Goal: Transaction & Acquisition: Book appointment/travel/reservation

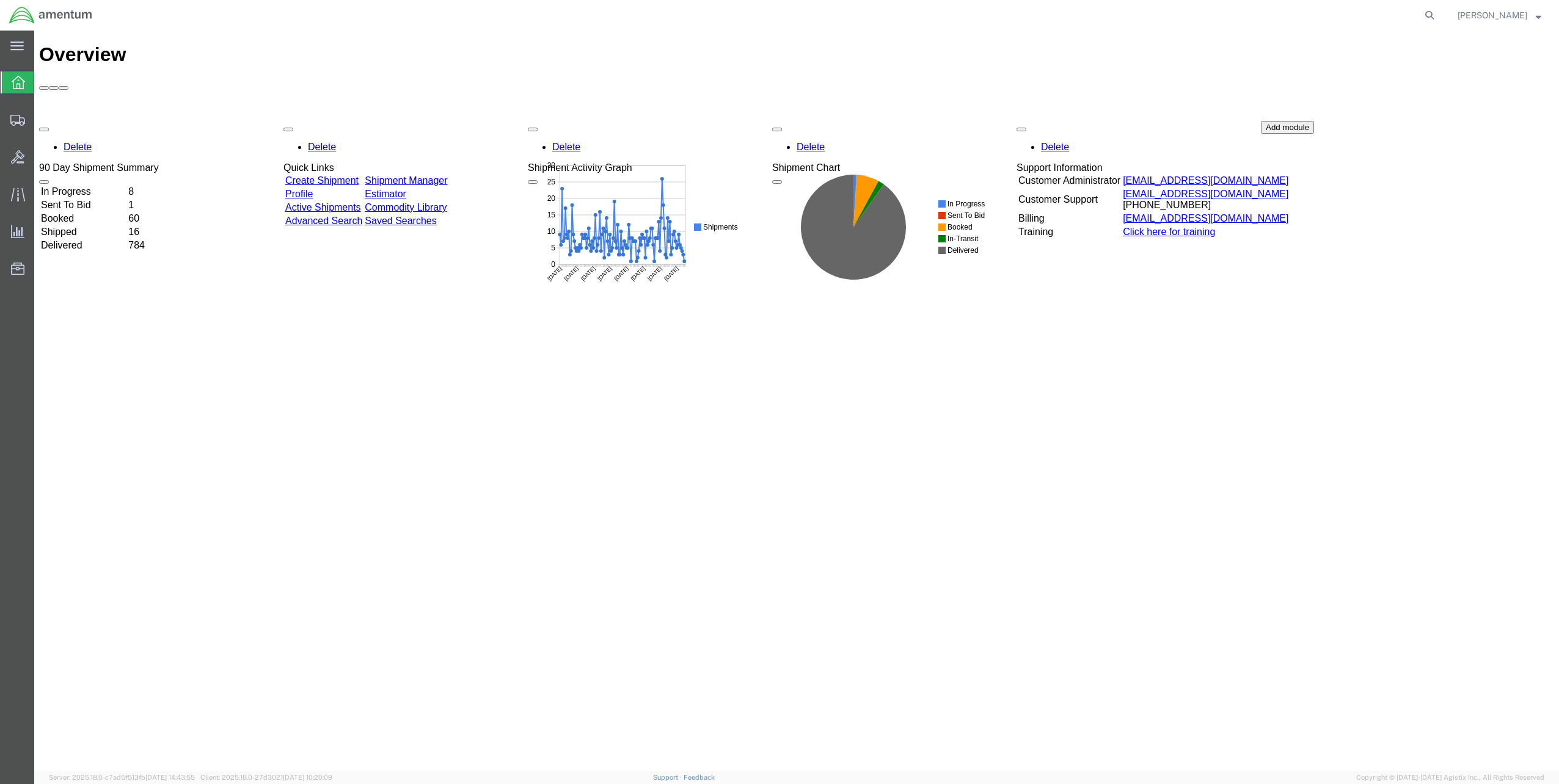
click at [354, 175] on link "Create Shipment" at bounding box center [322, 180] width 74 height 11
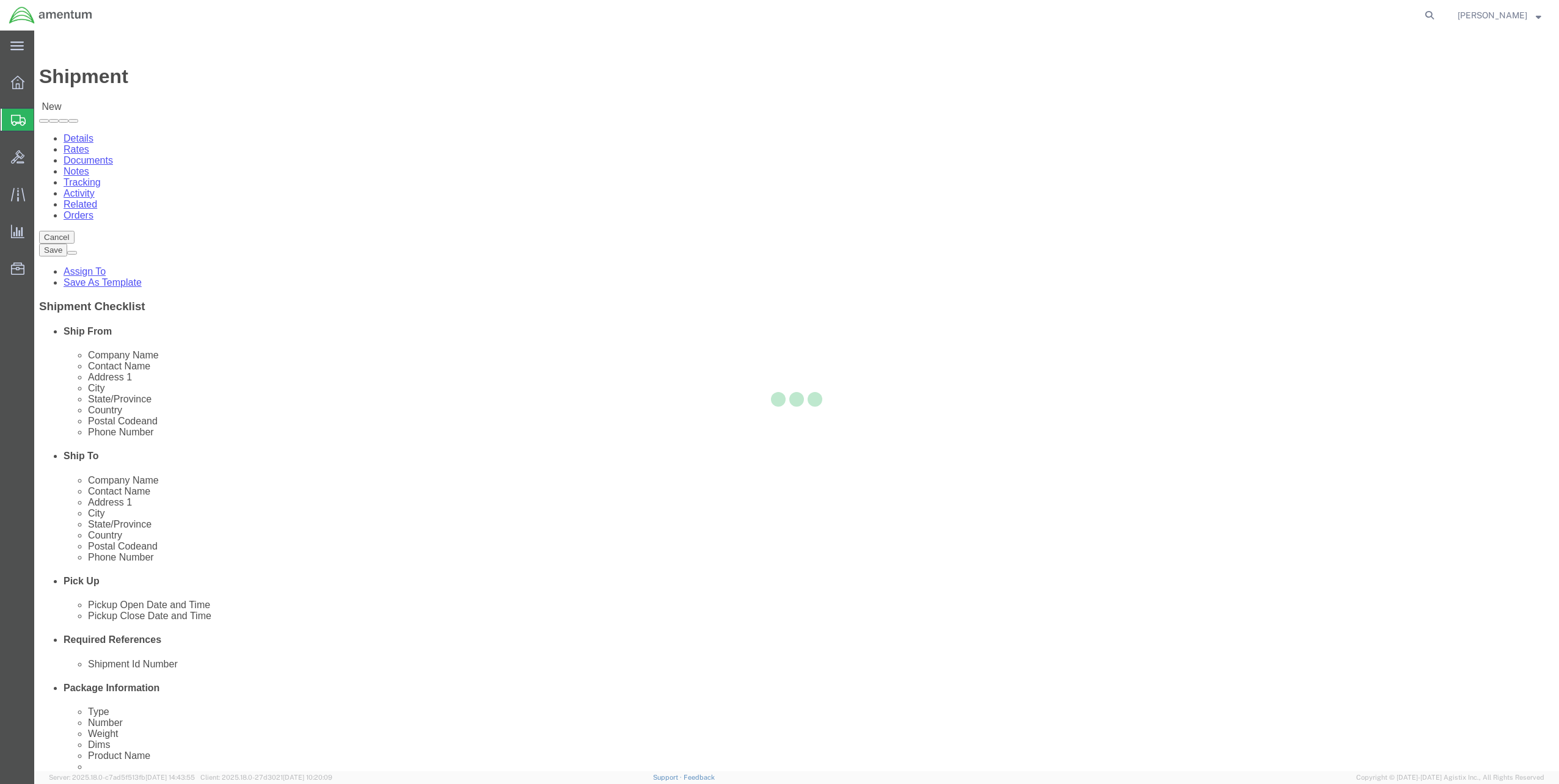
select select
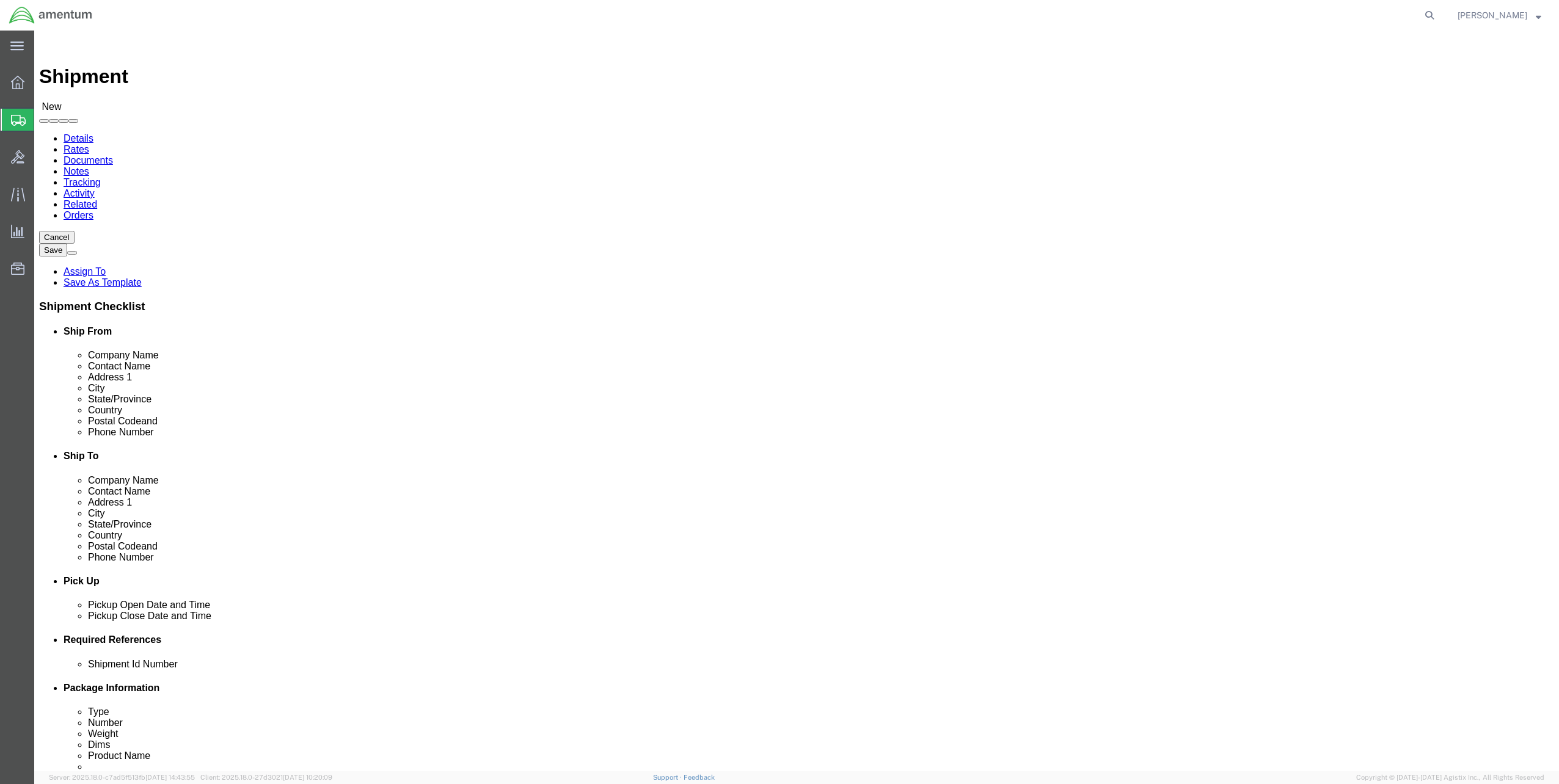
scroll to position [1932, 0]
select select "56711"
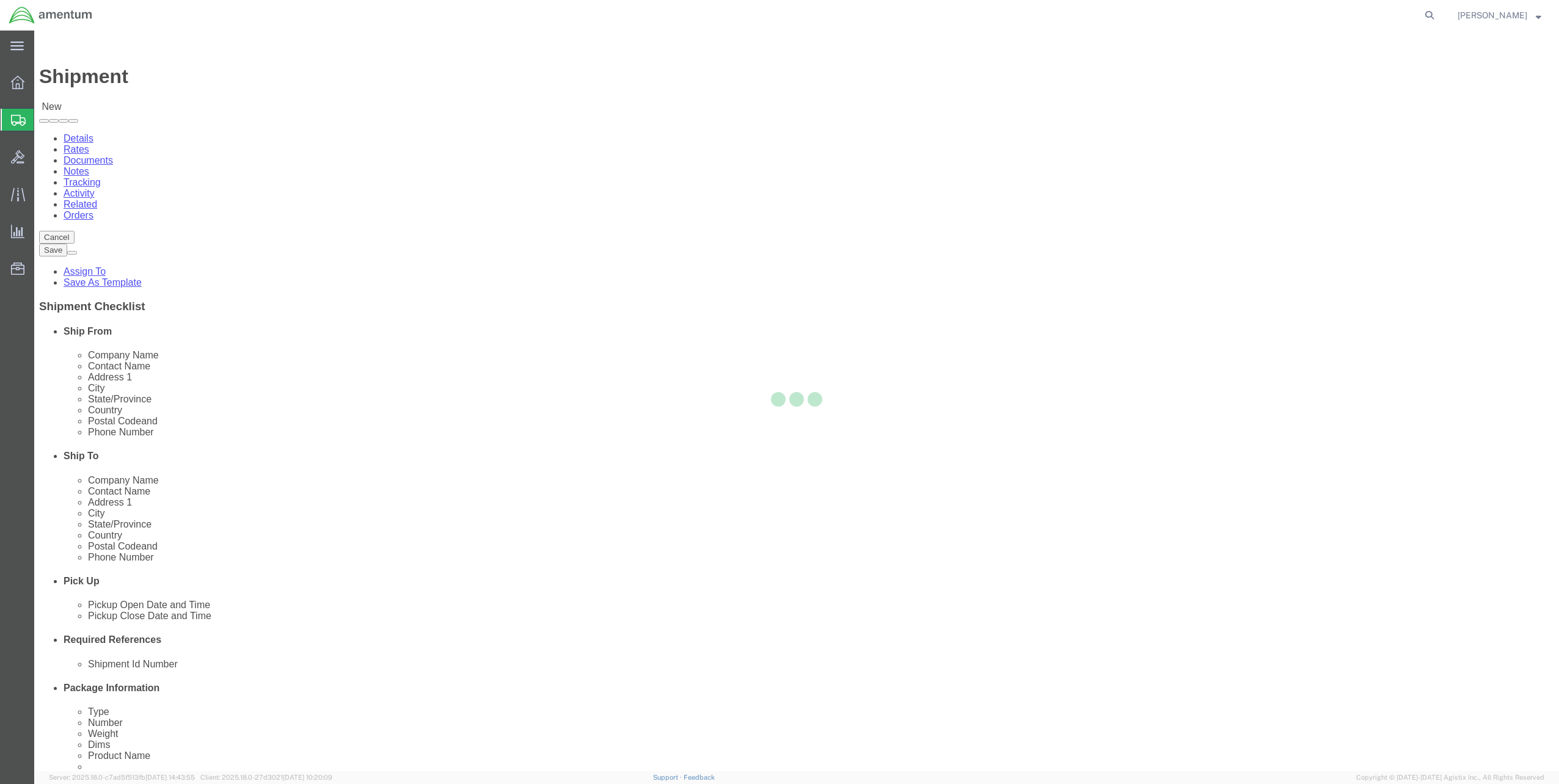
type input "Amentum Services, Inc"
type input "Joe Healy"
type input "9639 Doctor Perry Rd"
type input "Suite 214-S"
type input "Ijamsville"
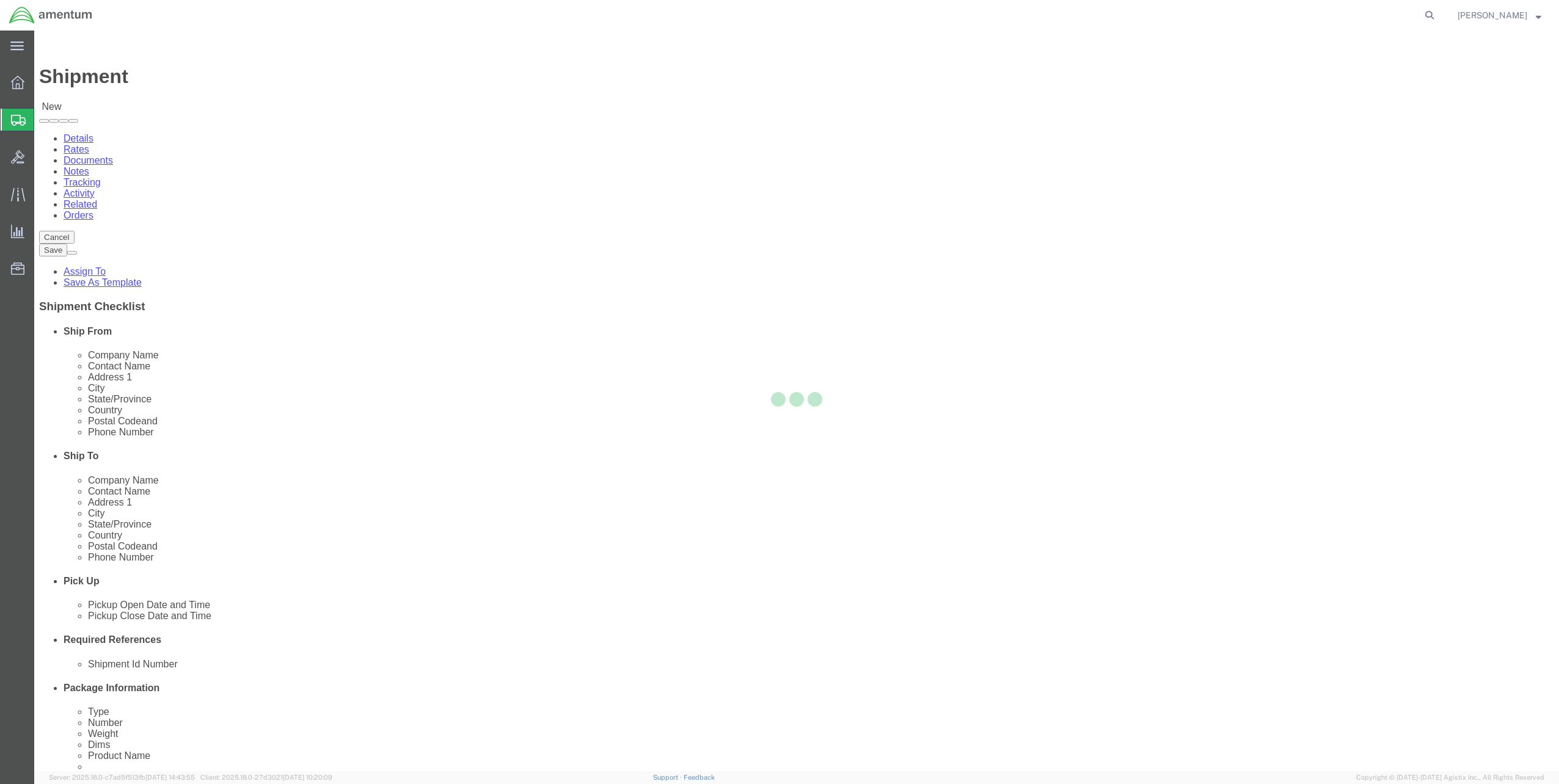
type input "21754"
type input "+1-301-607-4609"
type input "joe.healy@amentum.com"
checkbox input "true"
select select "MD"
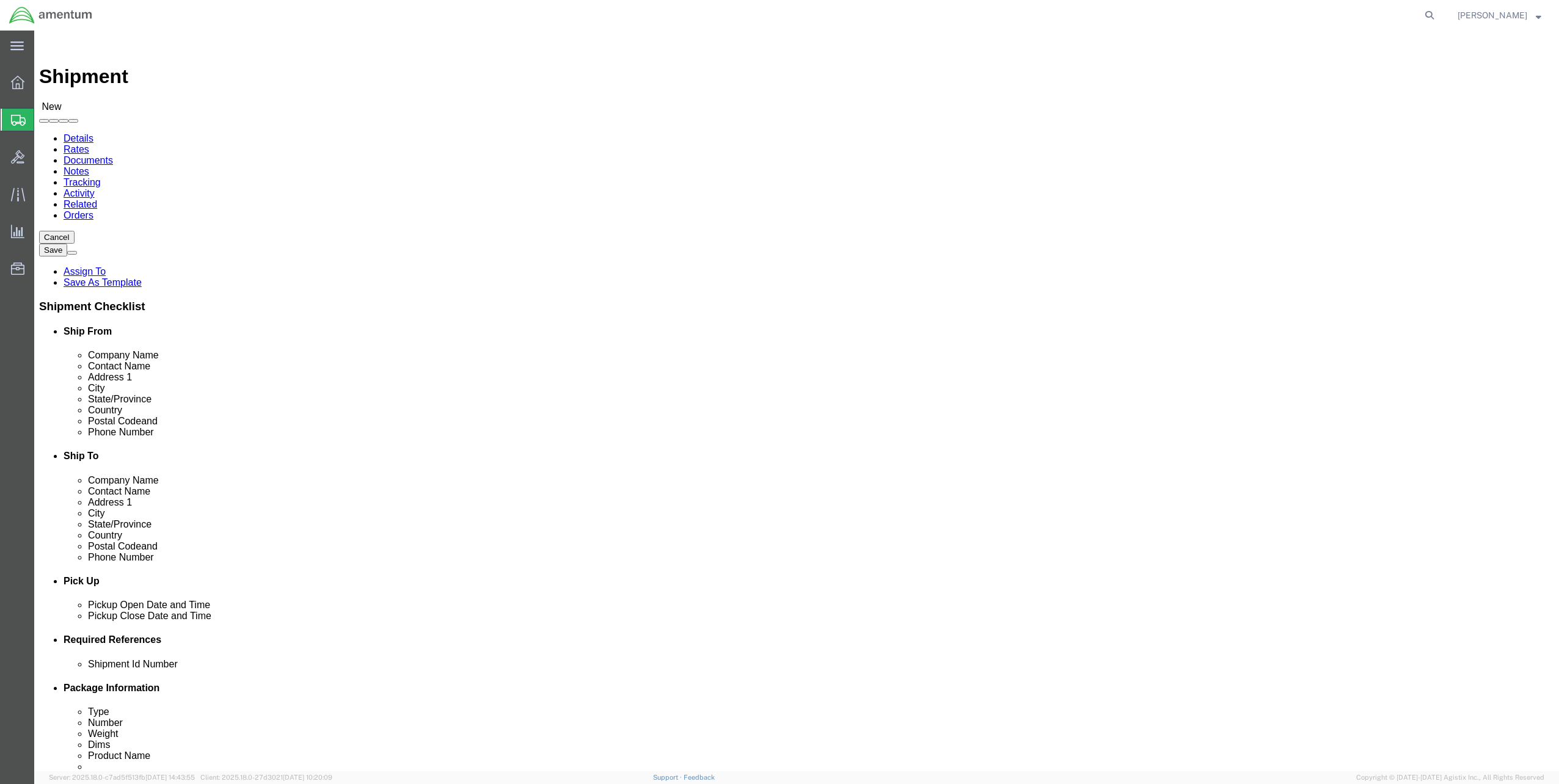
click input "text"
type input "Centerless Technology"
click div "Location My Profile Location 1002-4122-6 1006-5256-0 1026-8910-0 1281-0560-3 13…"
click input "text"
type input "Dan Burns"
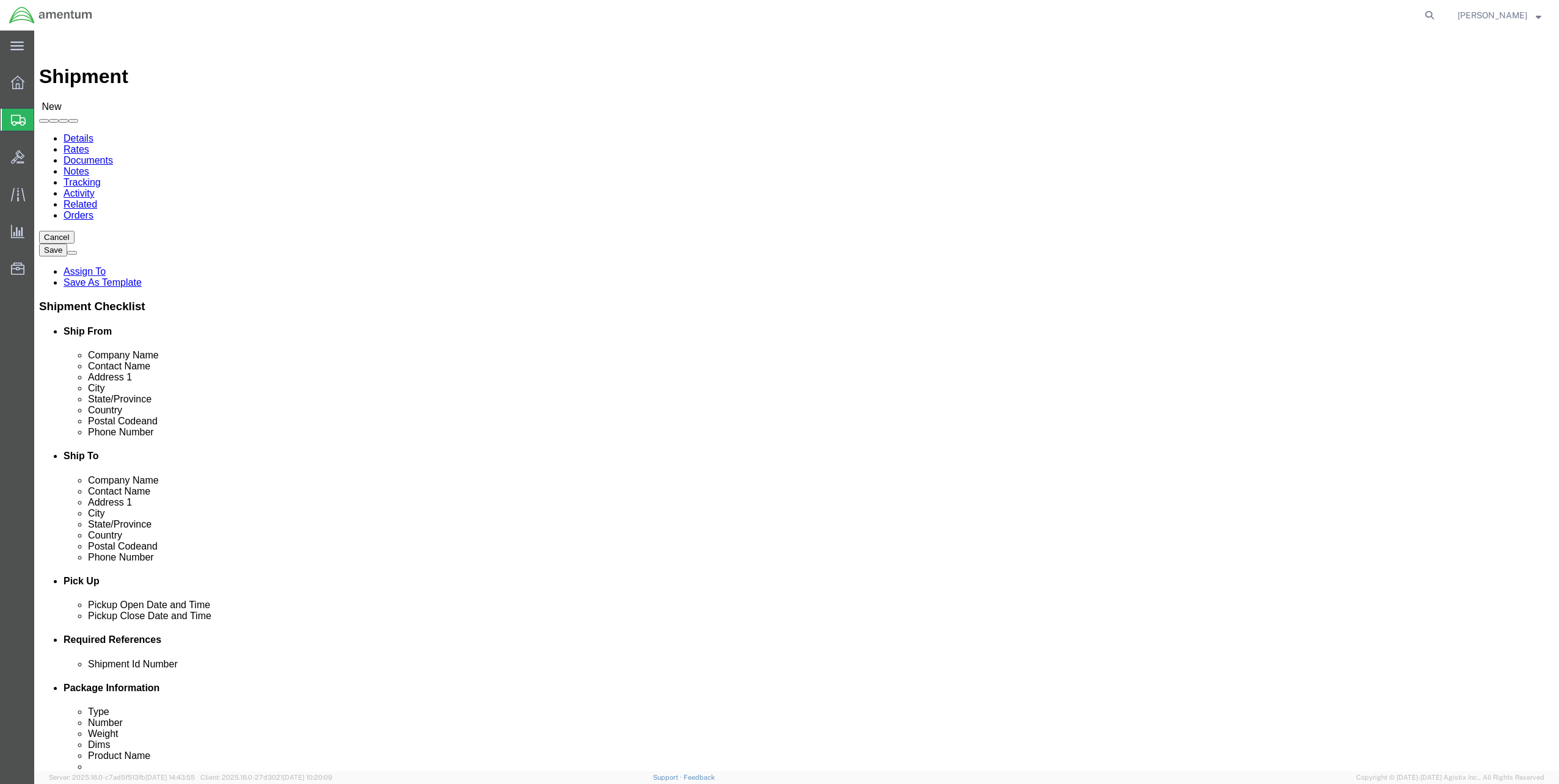
click input "text"
type input "45 Wells Street"
select select
click input "text"
type input "Rochester"
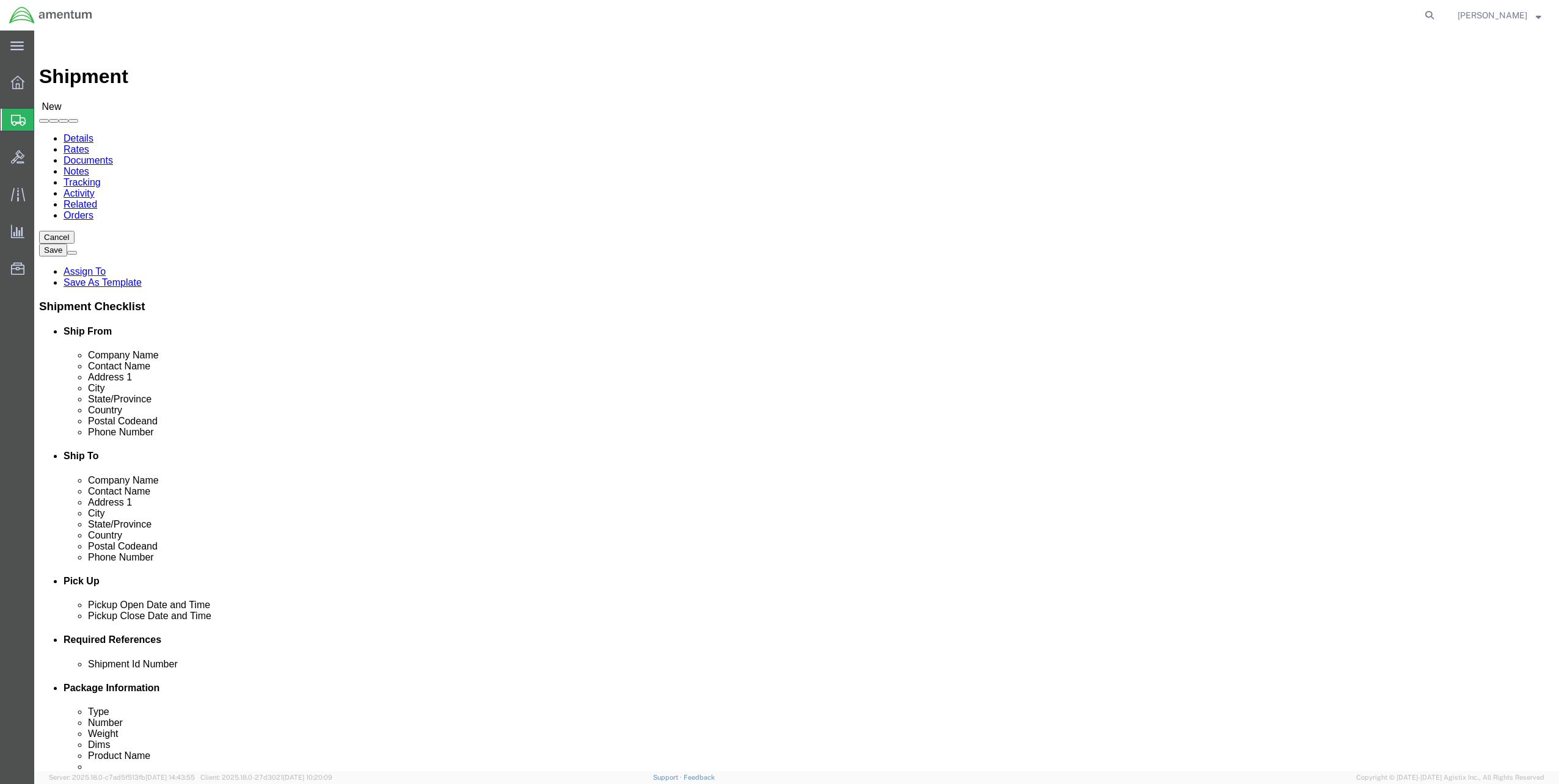
select select
type input "new"
select select
select select "NY"
click input "Postal Code"
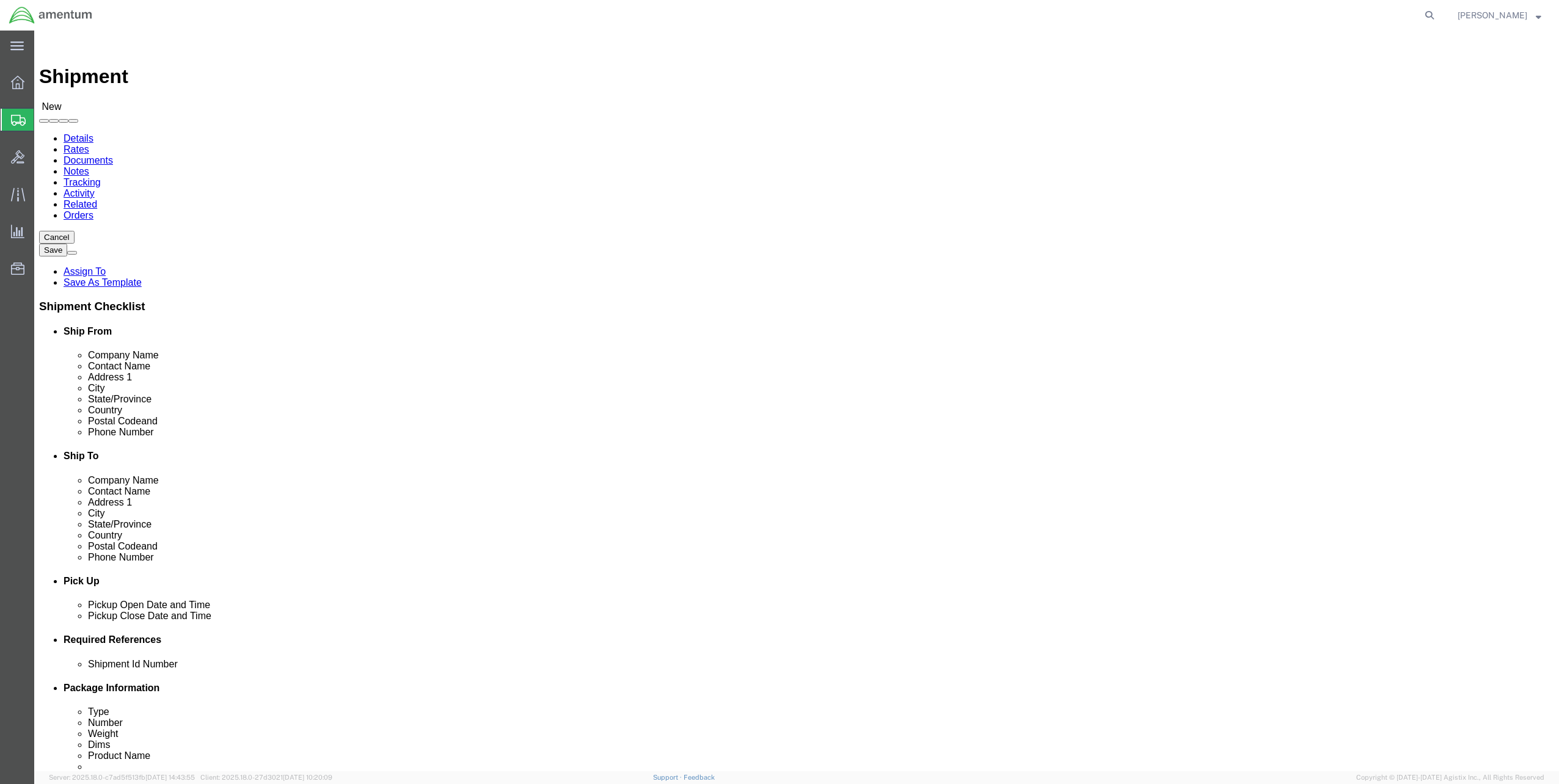
type input "14611"
select select
click input "text"
type input "585-436-2240"
click input "text"
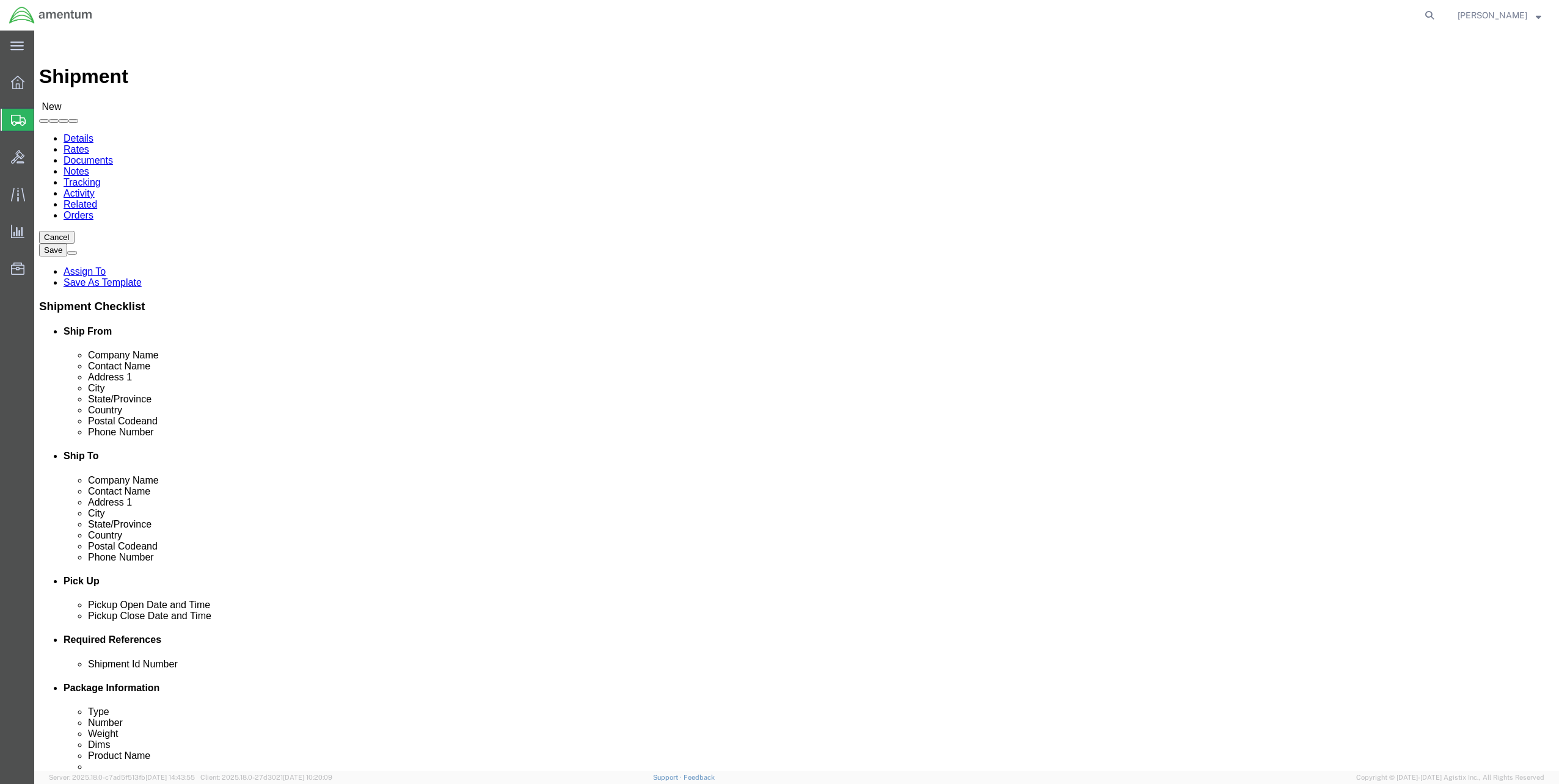
click div "Location My Profile Location 1002-4122-6 1006-5256-0 1026-8910-0 1281-0560-3 13…"
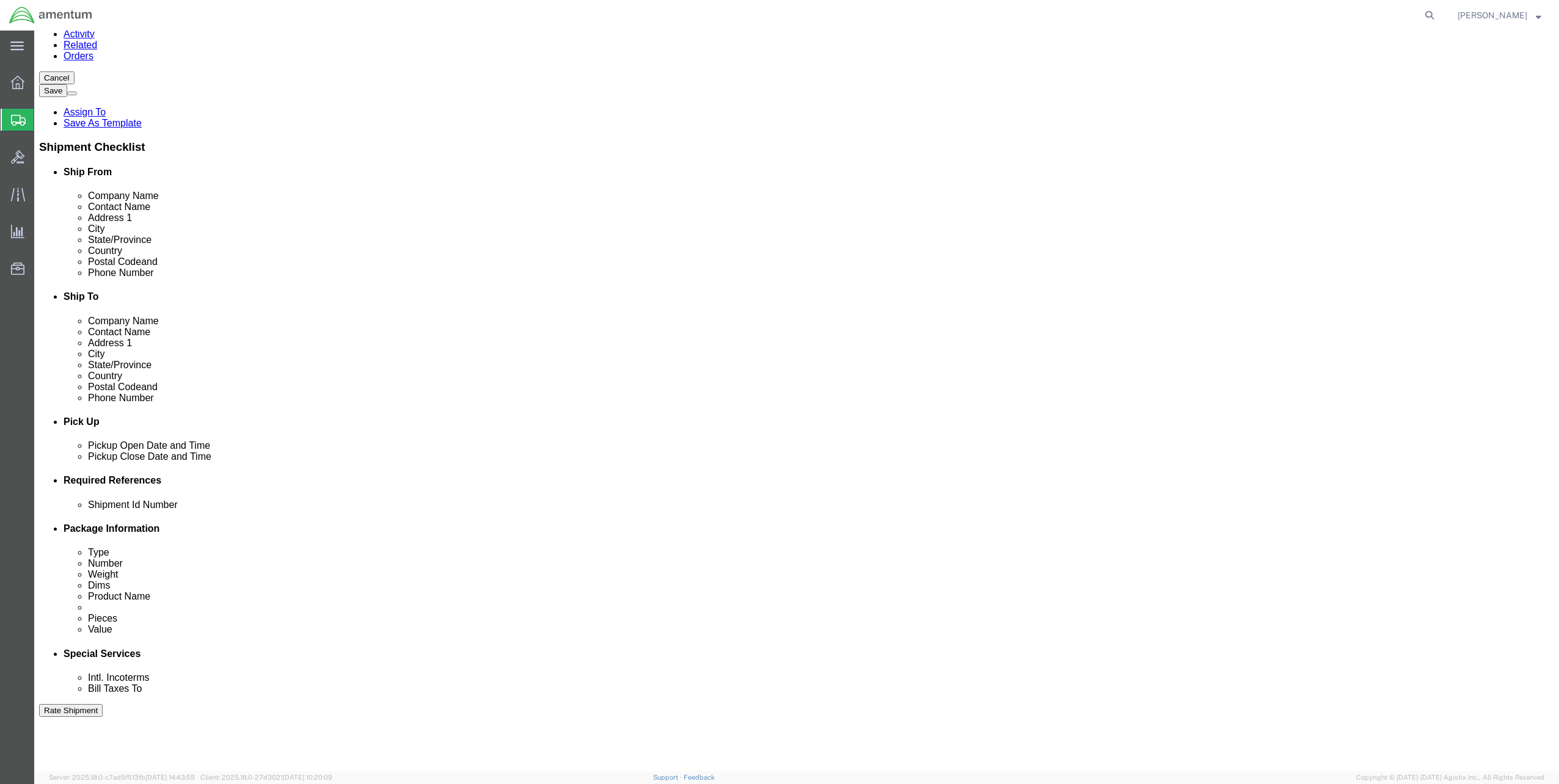
scroll to position [184, 0]
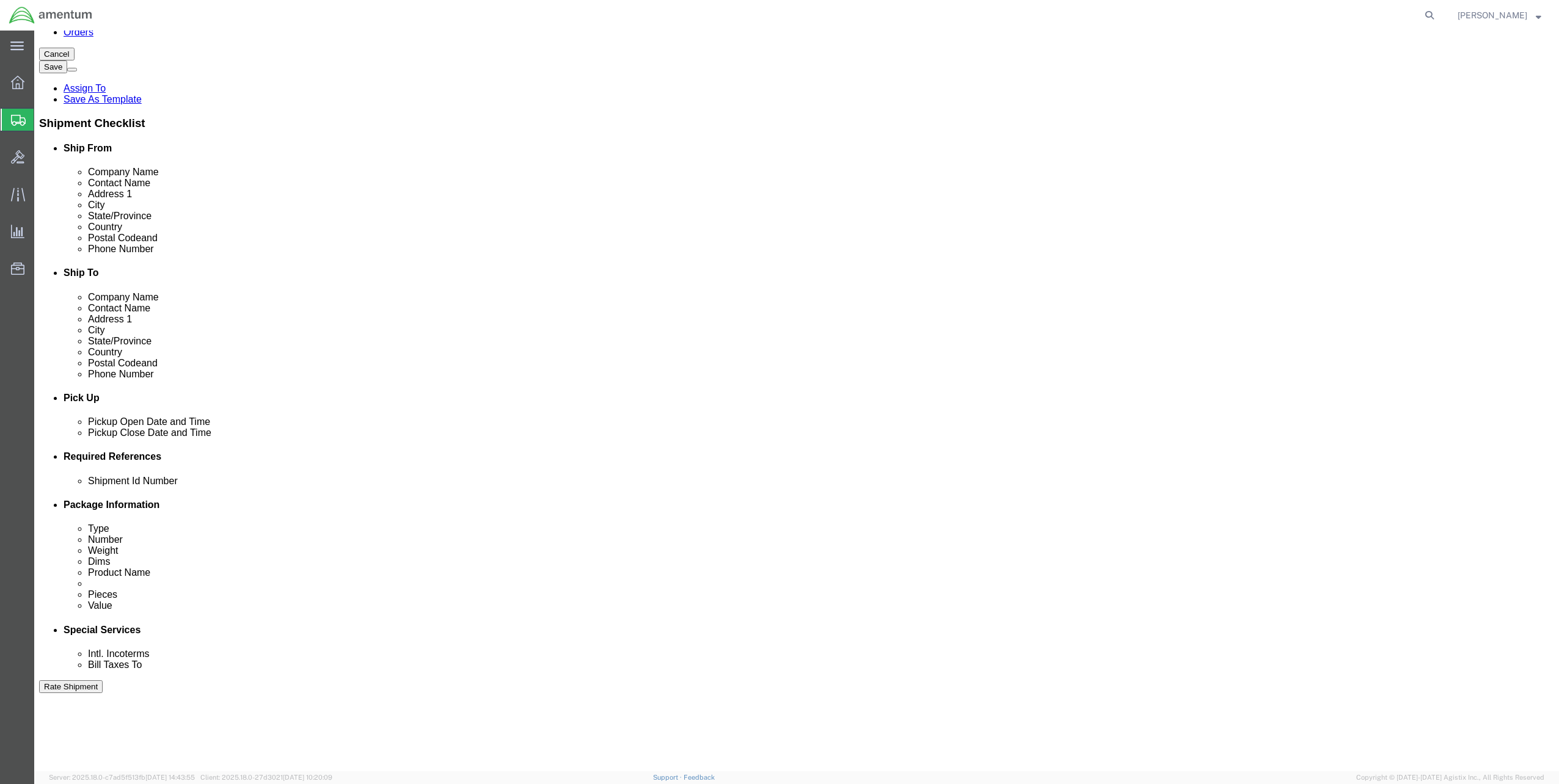
click div "Sep 08 2025 2:00 PM"
click input "2:00 PM"
type input "2:15 PM"
drag, startPoint x: 465, startPoint y: 452, endPoint x: 451, endPoint y: 452, distance: 14.0
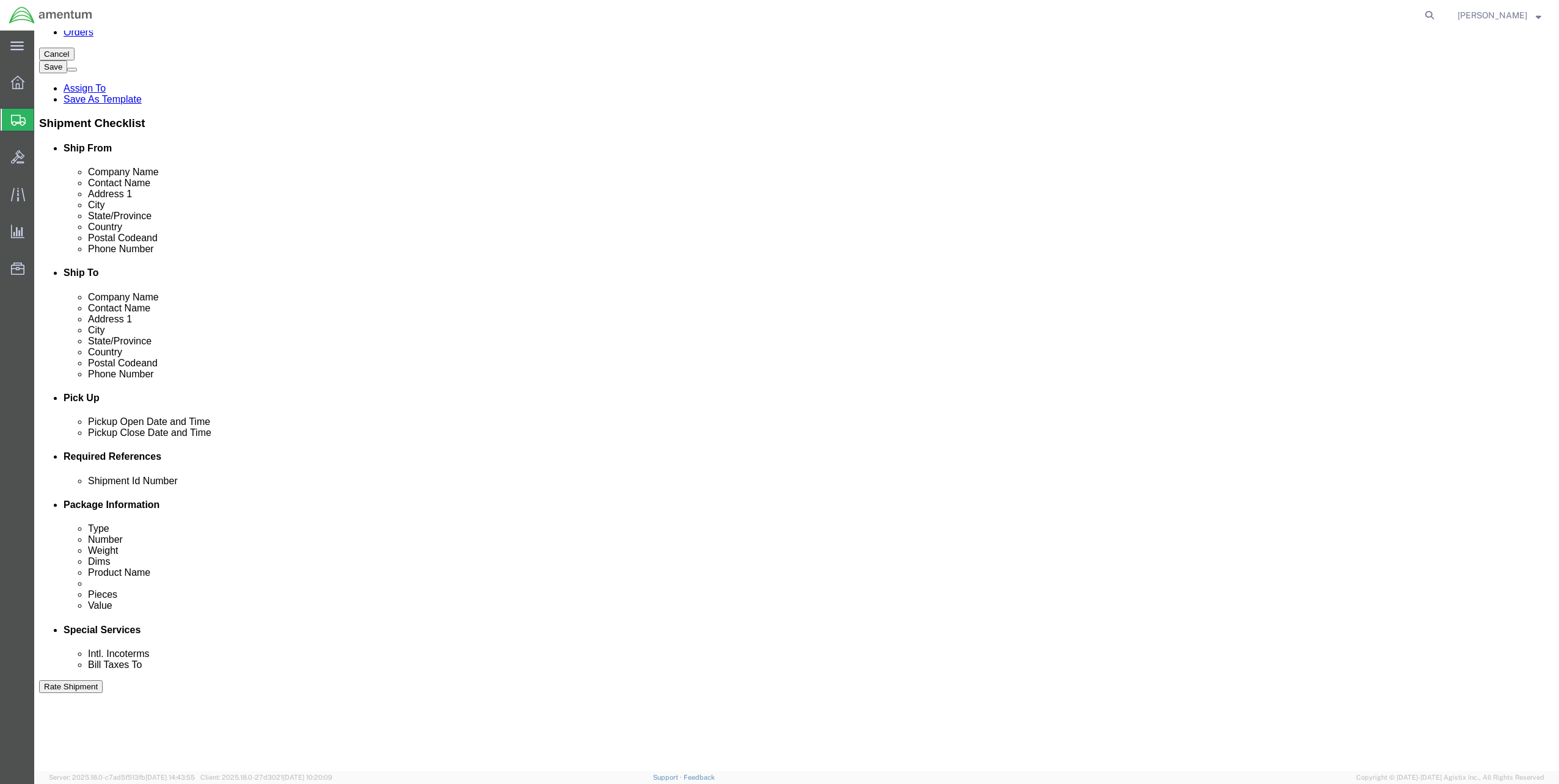
click div "Sep 08 2025 3:00 PM"
type input "5:00 PM"
click button "Apply"
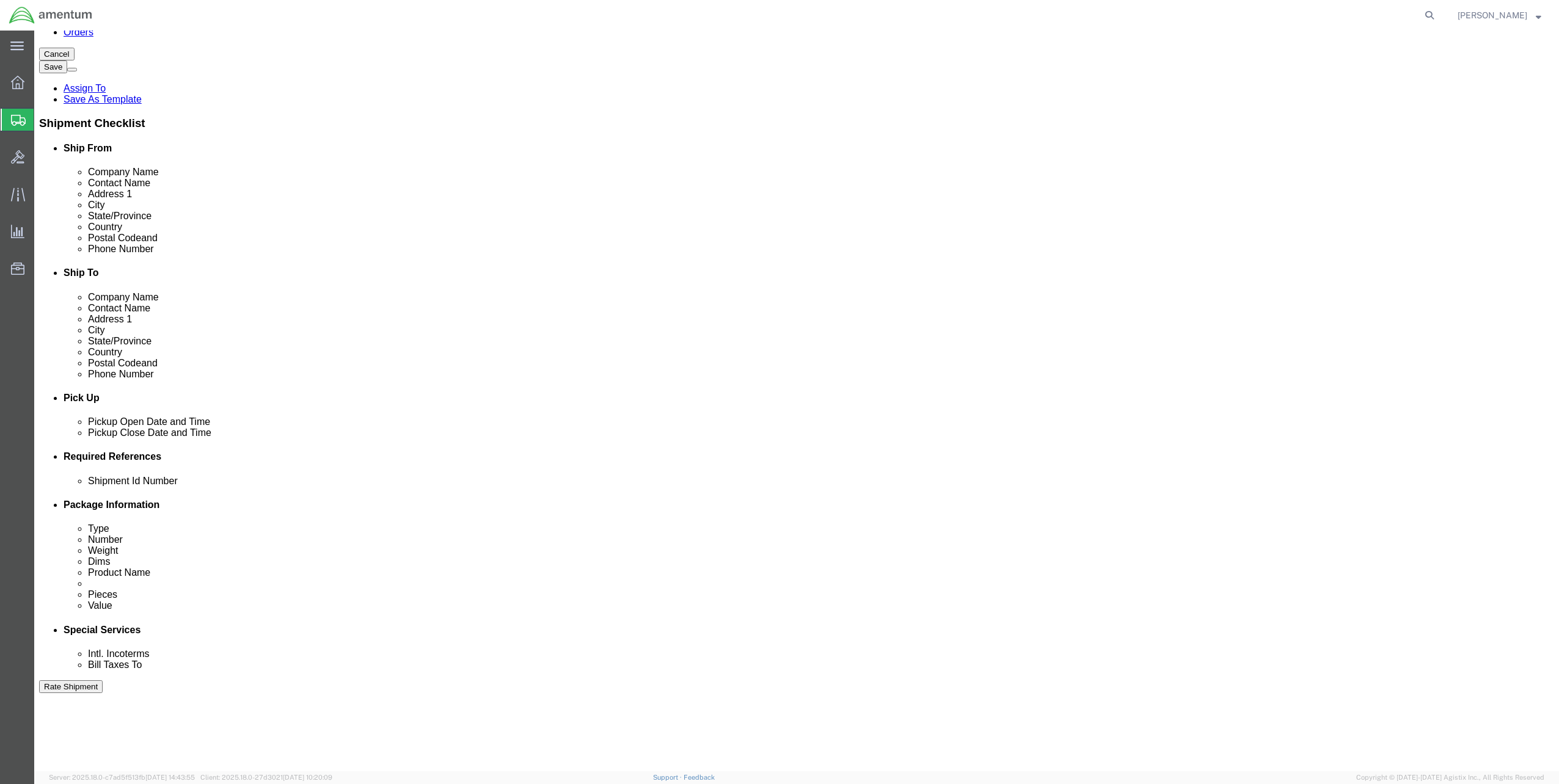
click div
click input "6:00 PM"
type input "9:00 AM"
drag, startPoint x: 809, startPoint y: 669, endPoint x: 816, endPoint y: 665, distance: 8.1
click button "Apply"
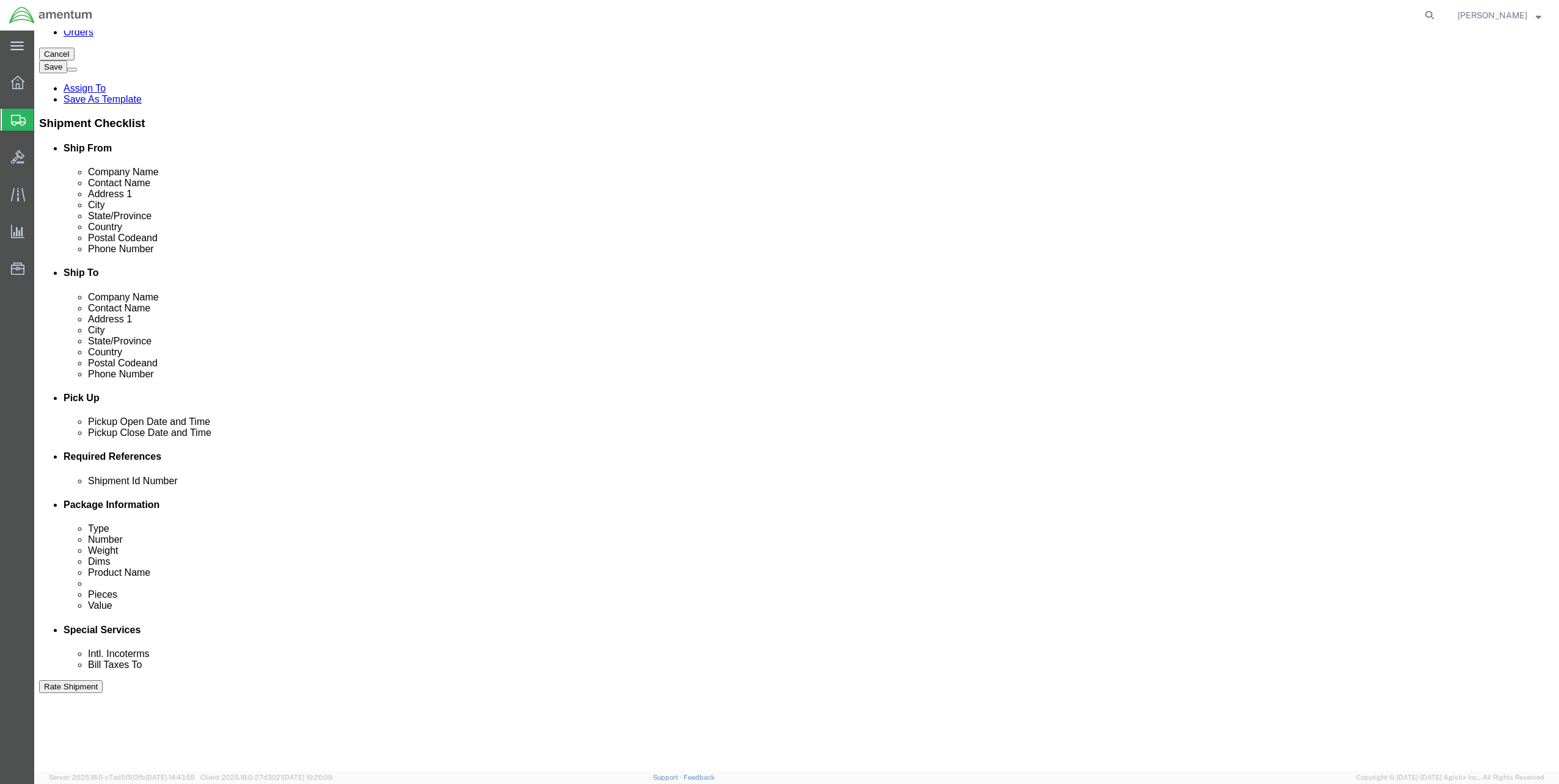
click div
type input "5:00 PM"
click button "Apply"
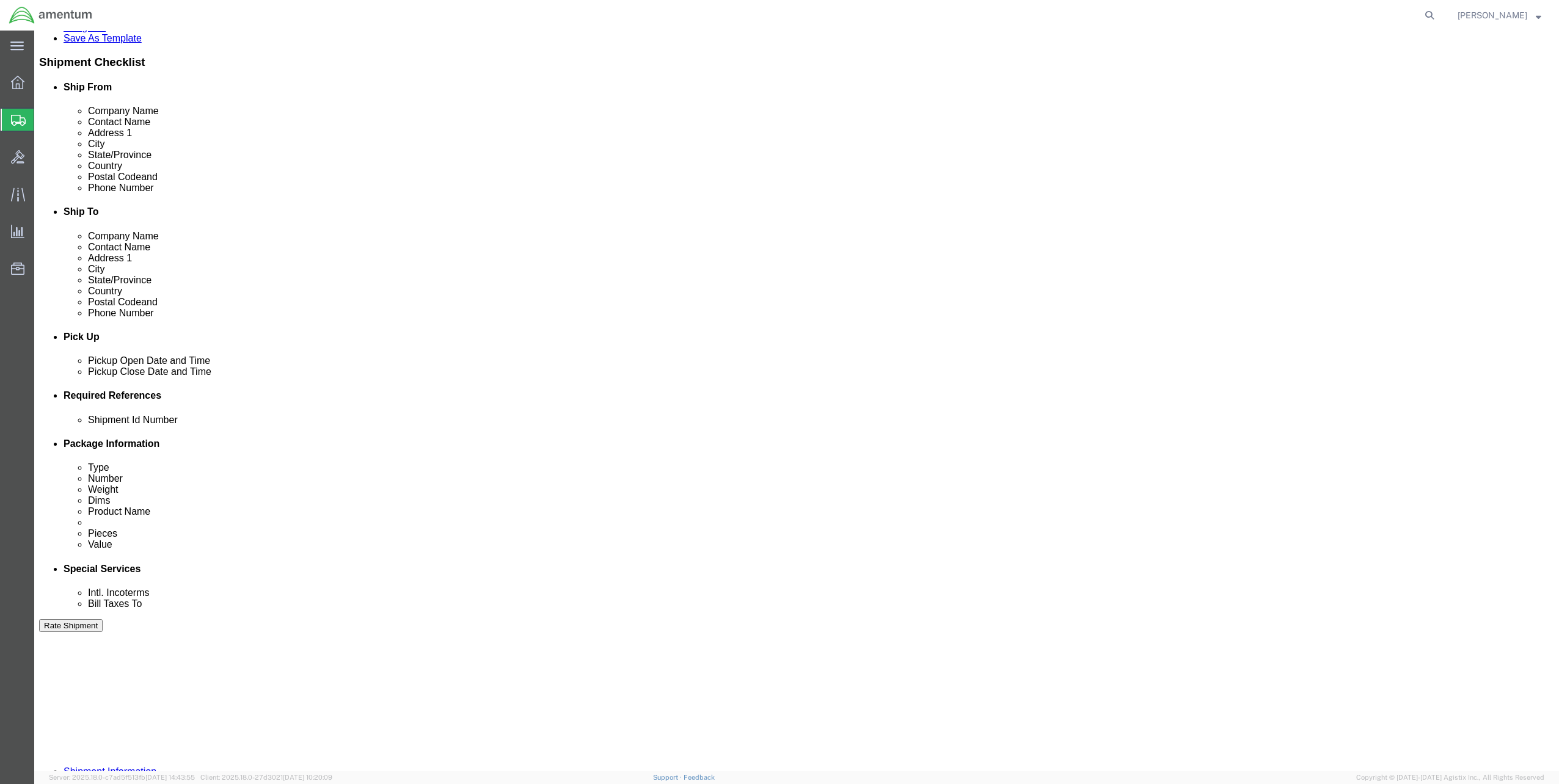
click input "text"
type input "SPEC0908-158"
click button "Add reference"
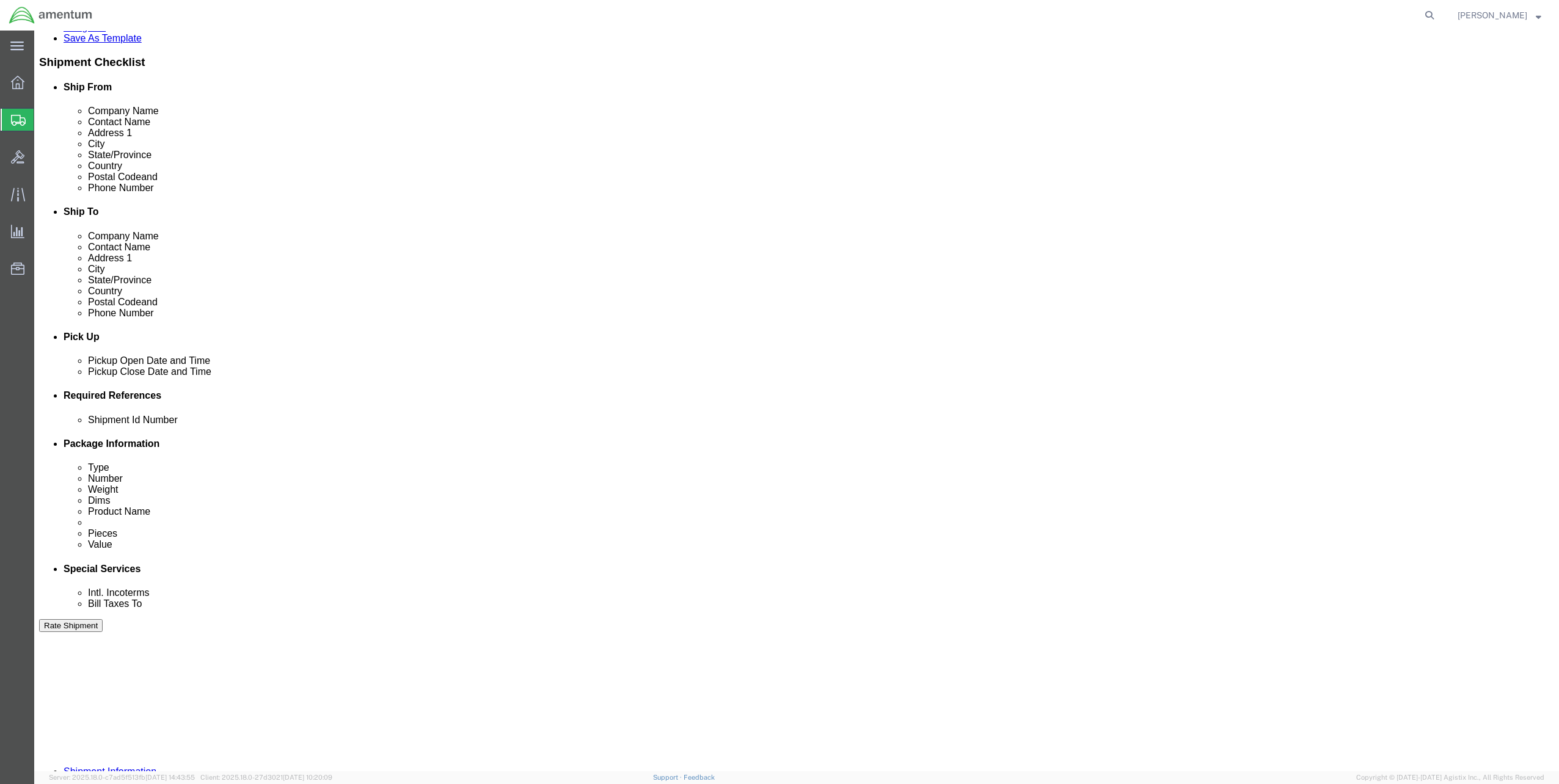
click select "Select Account Type Activity ID Airline Appointment Number ASN Batch Request # …"
select select "PROJNUM"
click select "Select Account Type Activity ID Airline Appointment Number ASN Batch Request # …"
click input "text"
drag, startPoint x: 820, startPoint y: 509, endPoint x: 837, endPoint y: 509, distance: 17.0
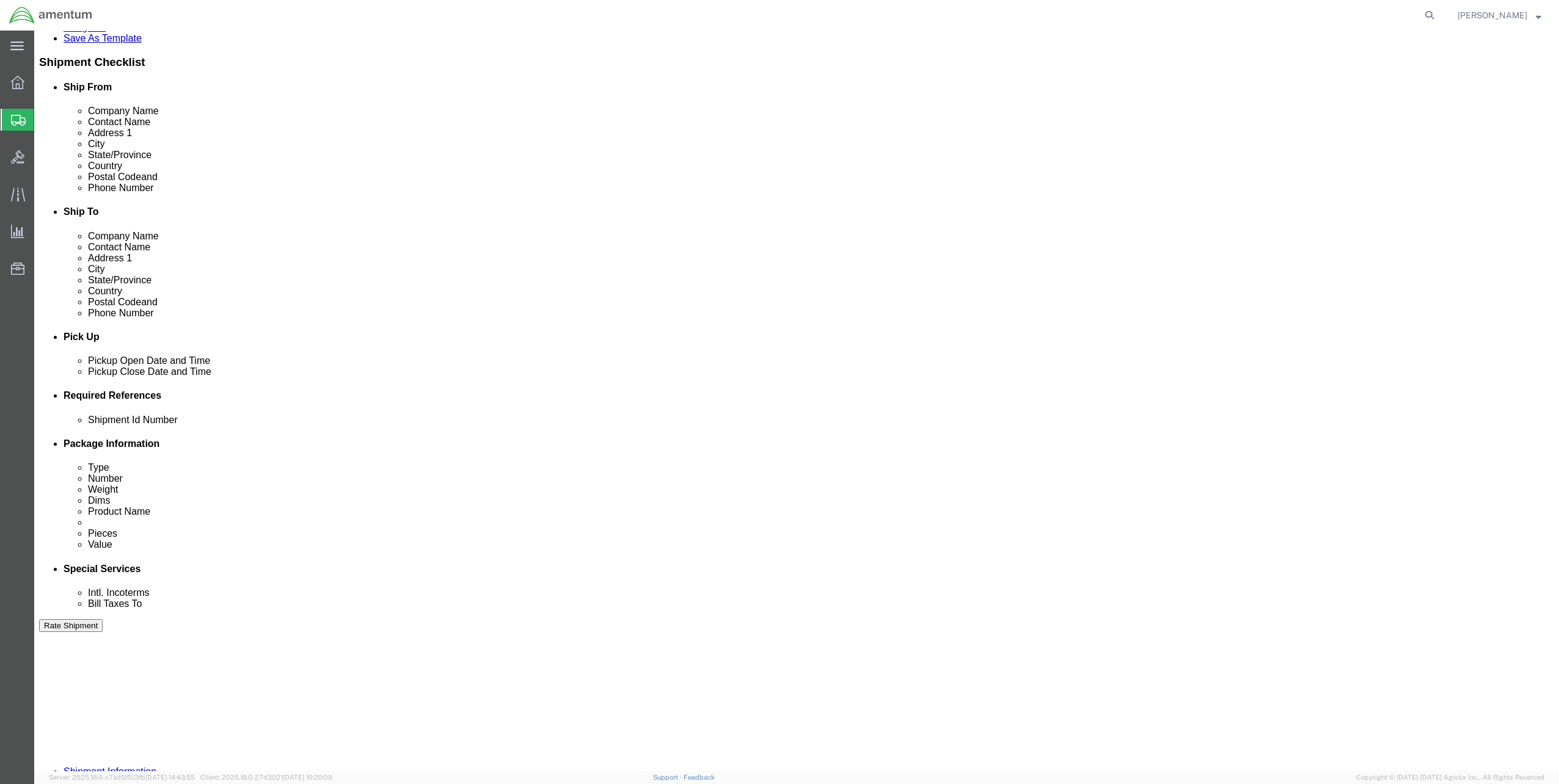
click icon "button"
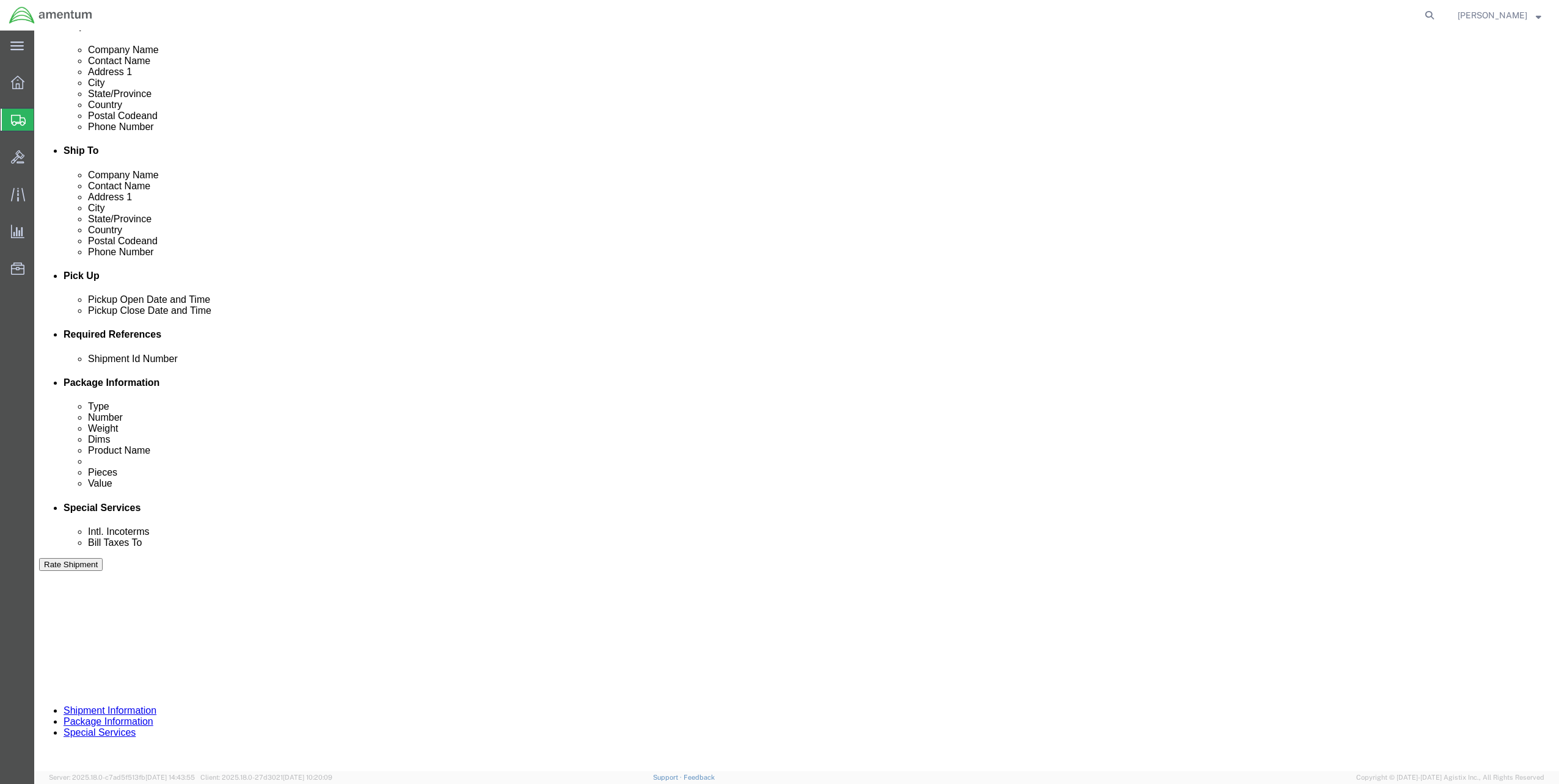
scroll to position [308, 0]
click button "Continue"
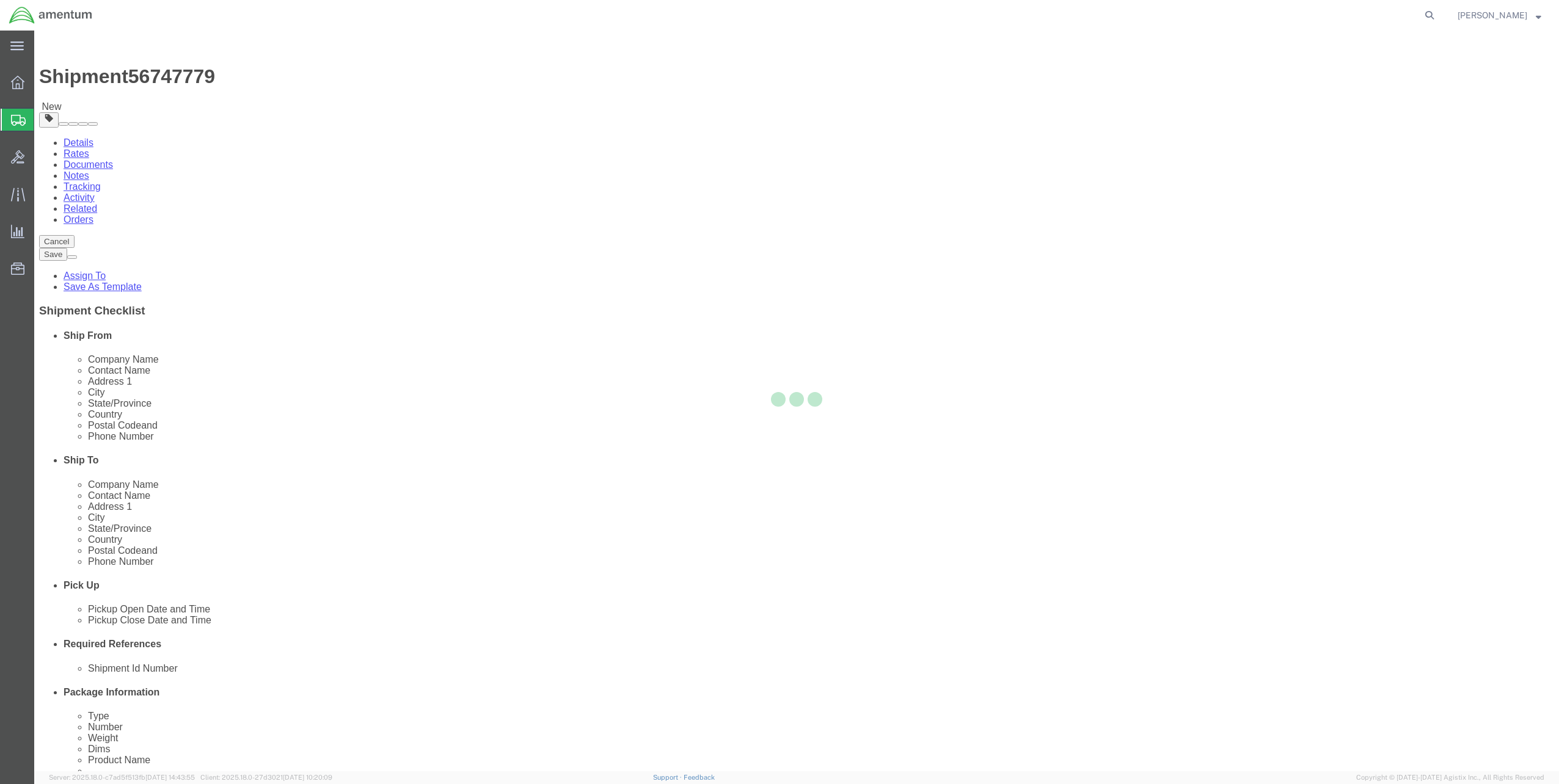
select select "CBOX"
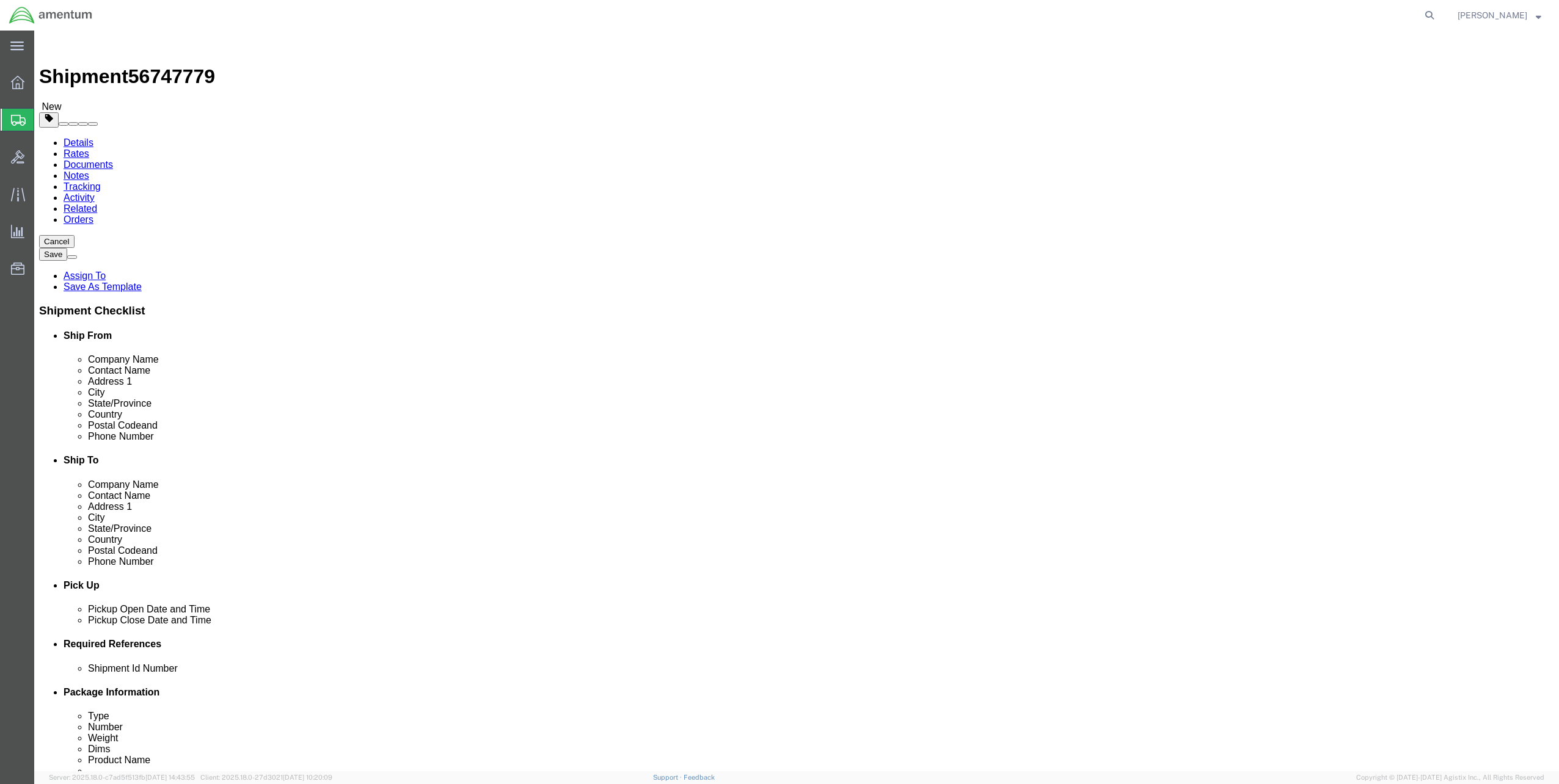
click input "text"
type input "4"
type input "1"
type input "4.5"
type input "14.5"
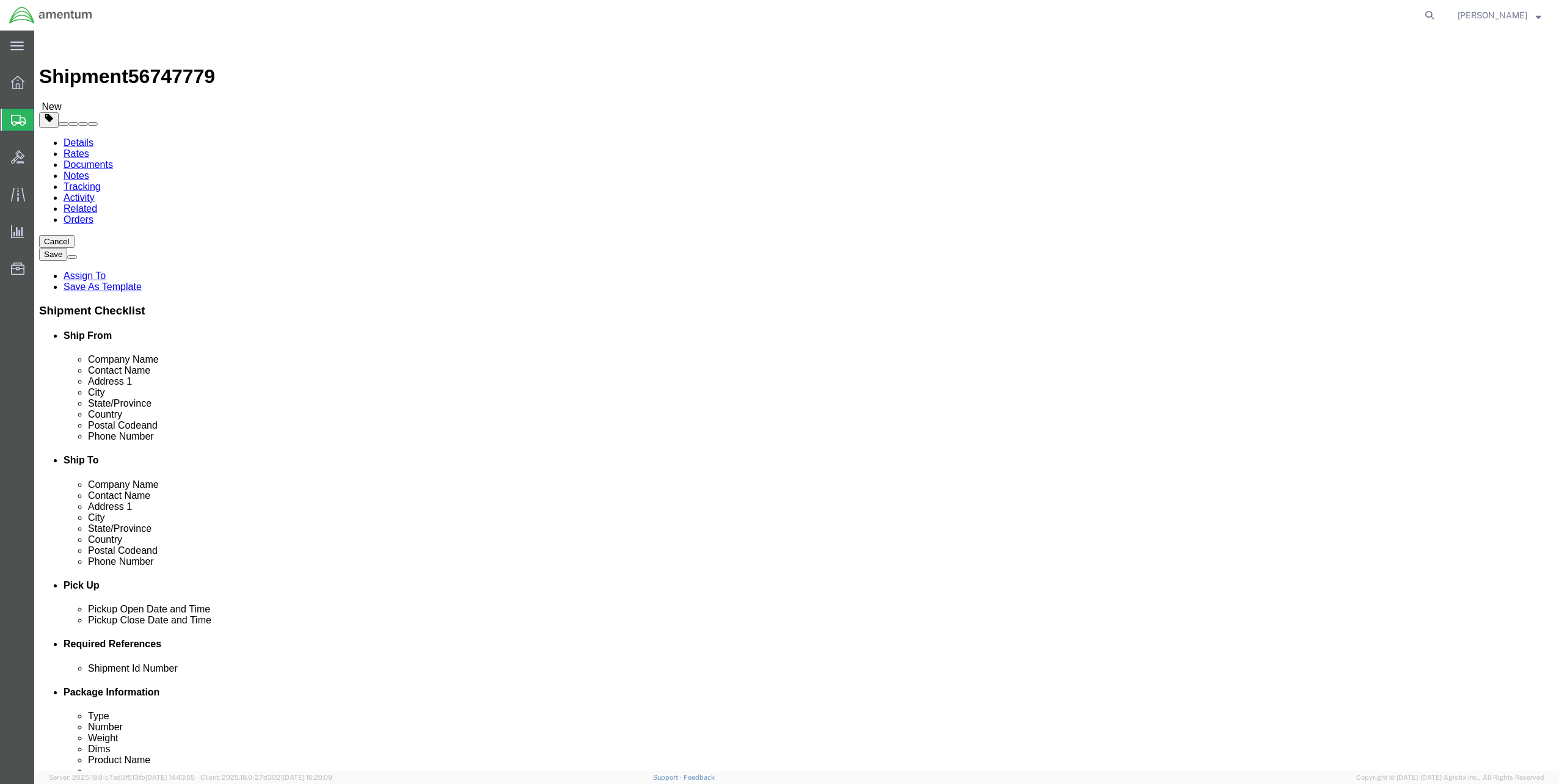
type input "4.5"
type input "8.5"
click div "Package Content # 1 x Package Type Select BCK Boxes Bale(s) Basket(s) Bolt(s) B…"
click span
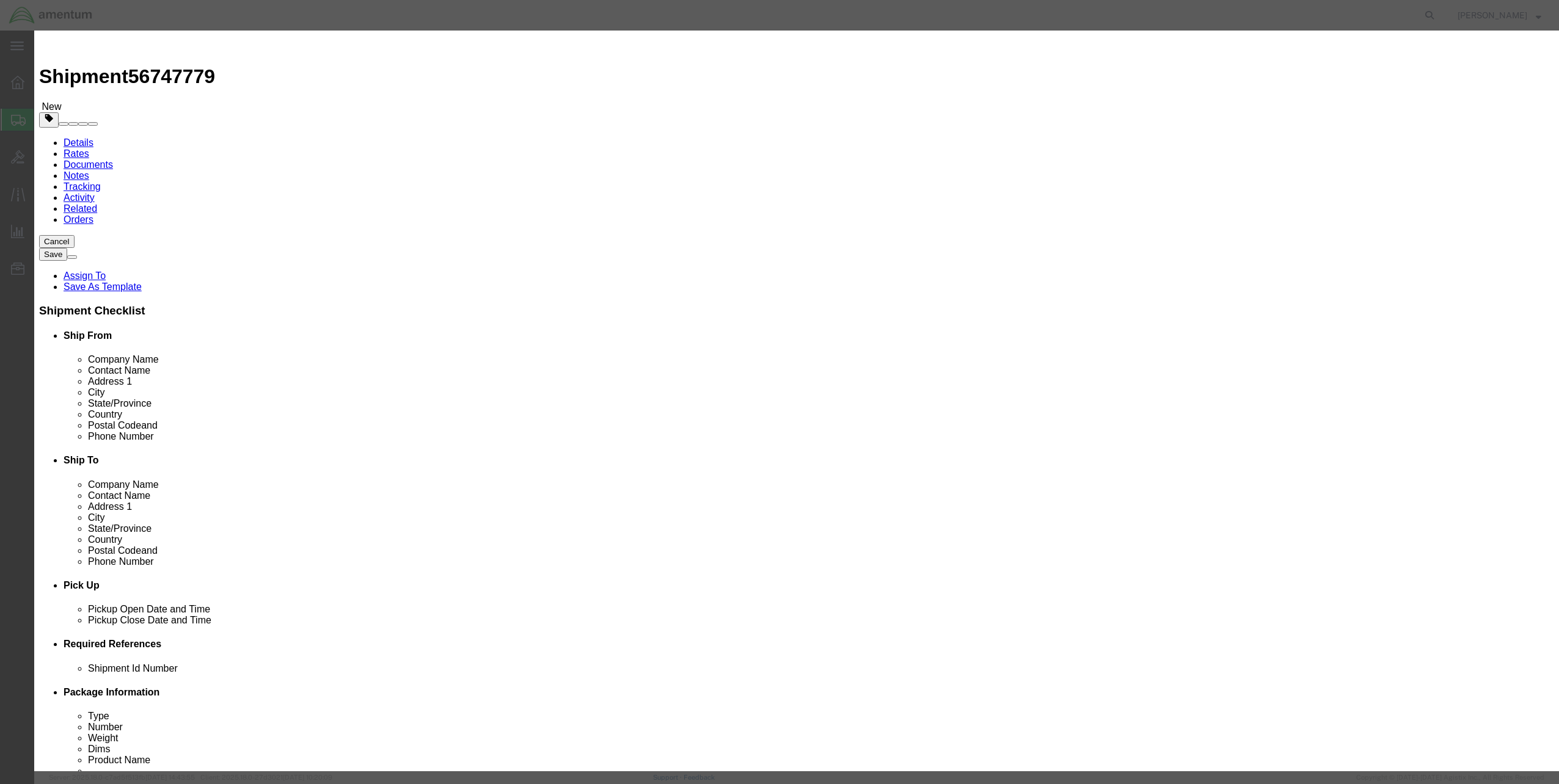
click input "text"
drag, startPoint x: 557, startPoint y: 97, endPoint x: 566, endPoint y: 96, distance: 9.1
click input "text"
type input "Metal Samples"
drag, startPoint x: 753, startPoint y: 48, endPoint x: 762, endPoint y: 41, distance: 11.4
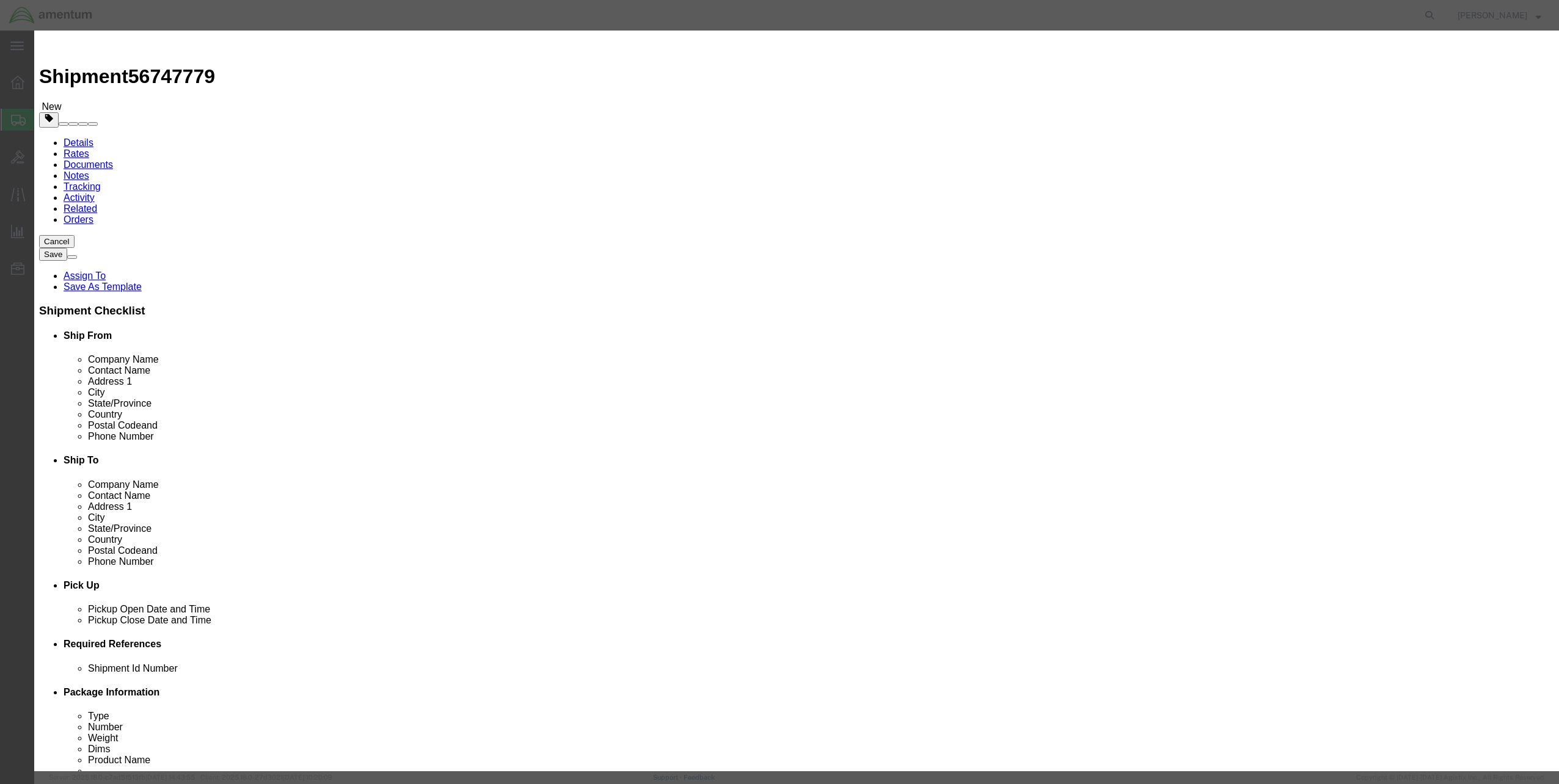
click h3 "Add content"
click input "0"
type input "20"
type input "5000"
click button "Save & Close"
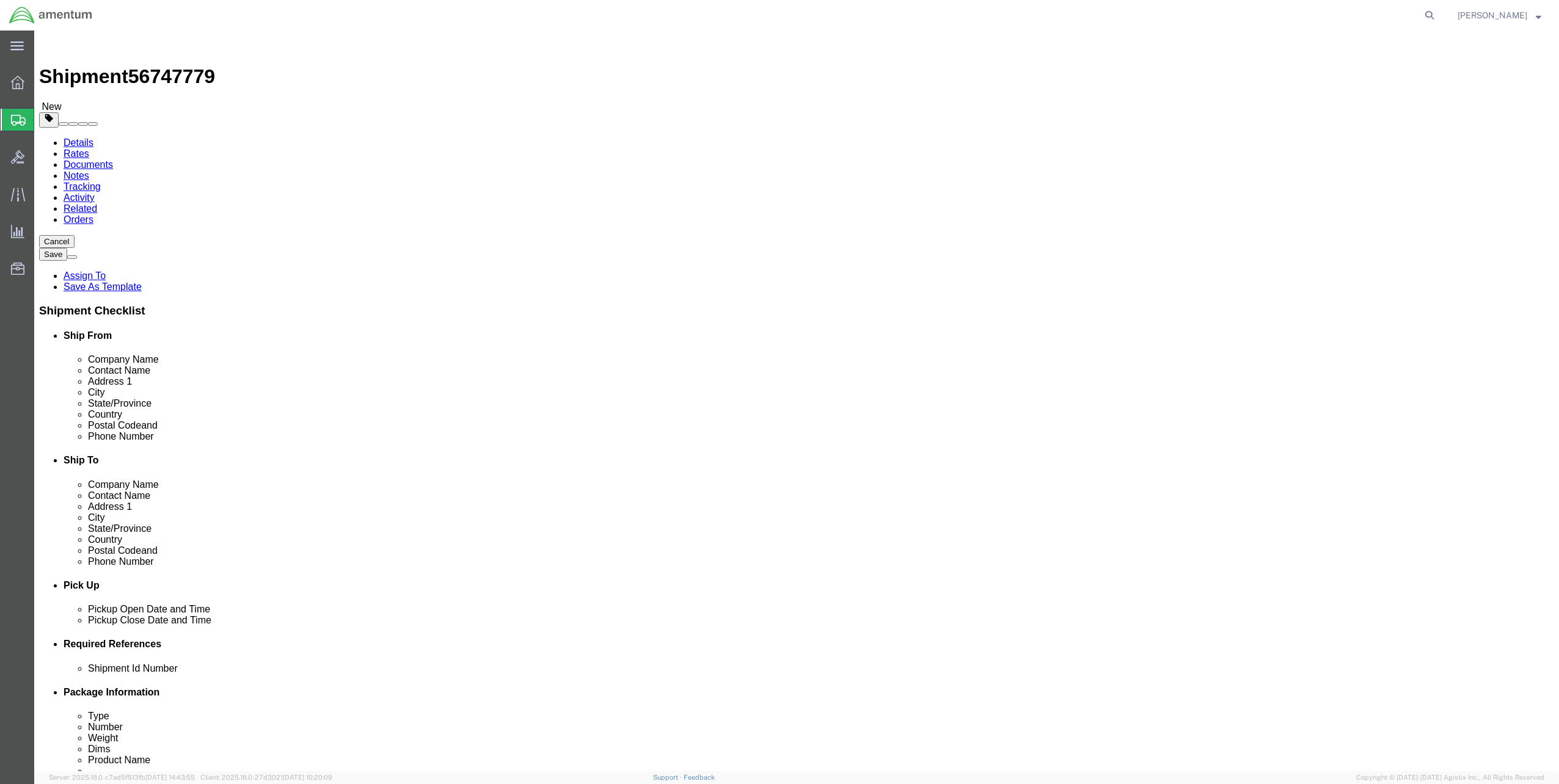
click button "Rate Shipment"
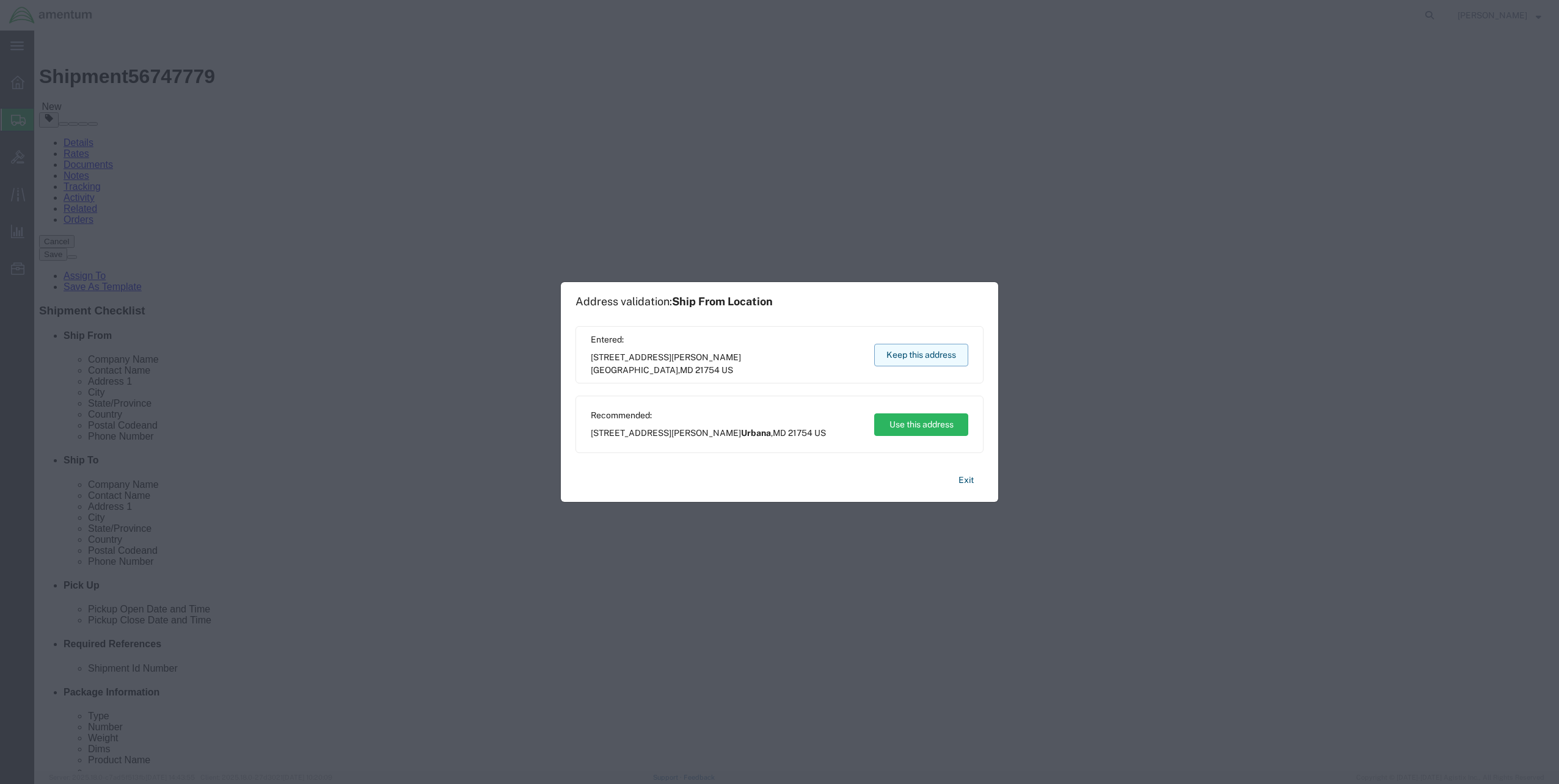
click at [932, 359] on button "Keep this address" at bounding box center [921, 355] width 94 height 22
